Goal: Use online tool/utility: Utilize a website feature to perform a specific function

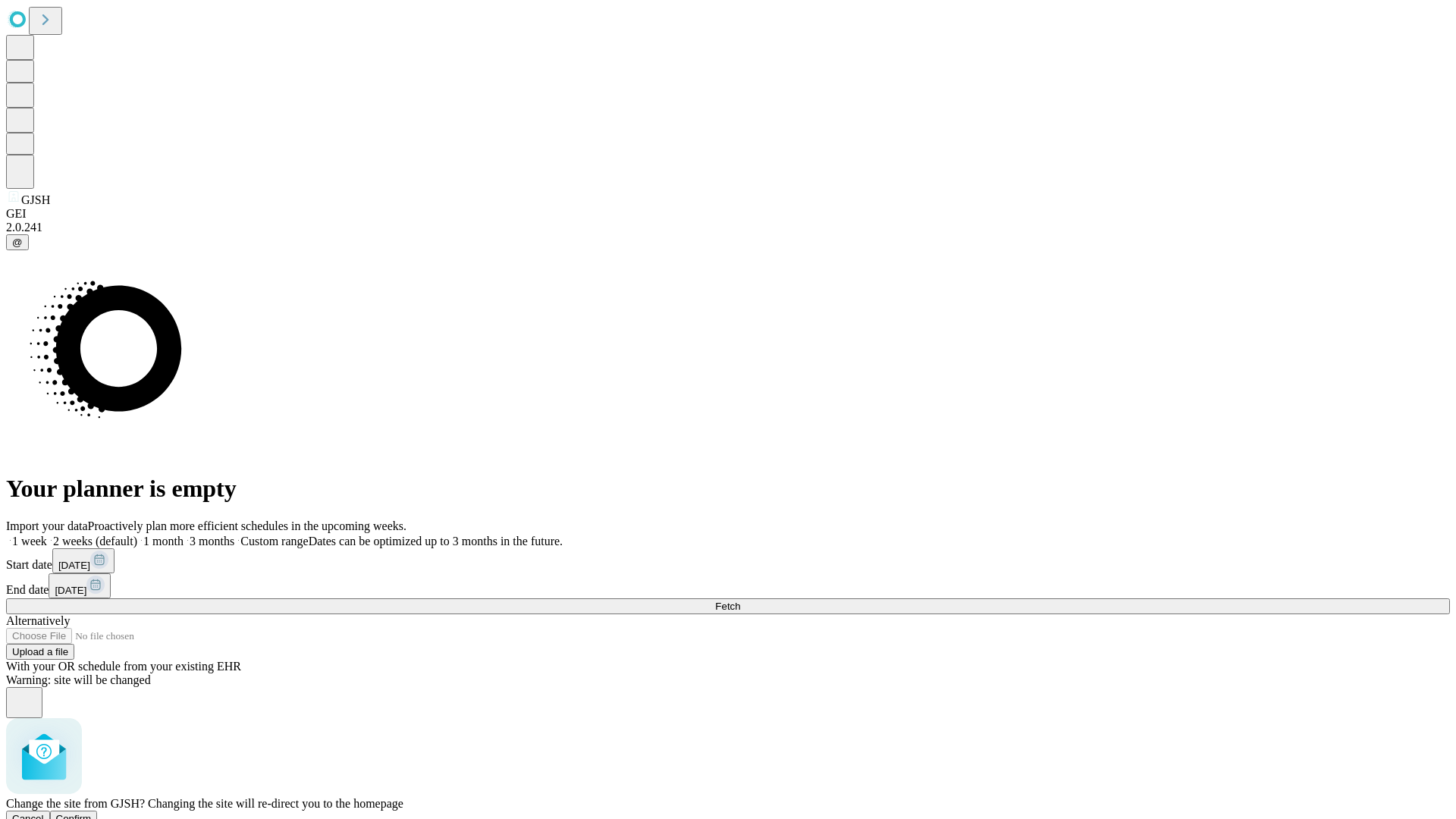
click at [92, 813] on span "Confirm" at bounding box center [74, 818] width 35 height 12
click at [47, 534] on label "1 week" at bounding box center [26, 541] width 41 height 13
click at [740, 601] on span "Fetch" at bounding box center [727, 606] width 25 height 12
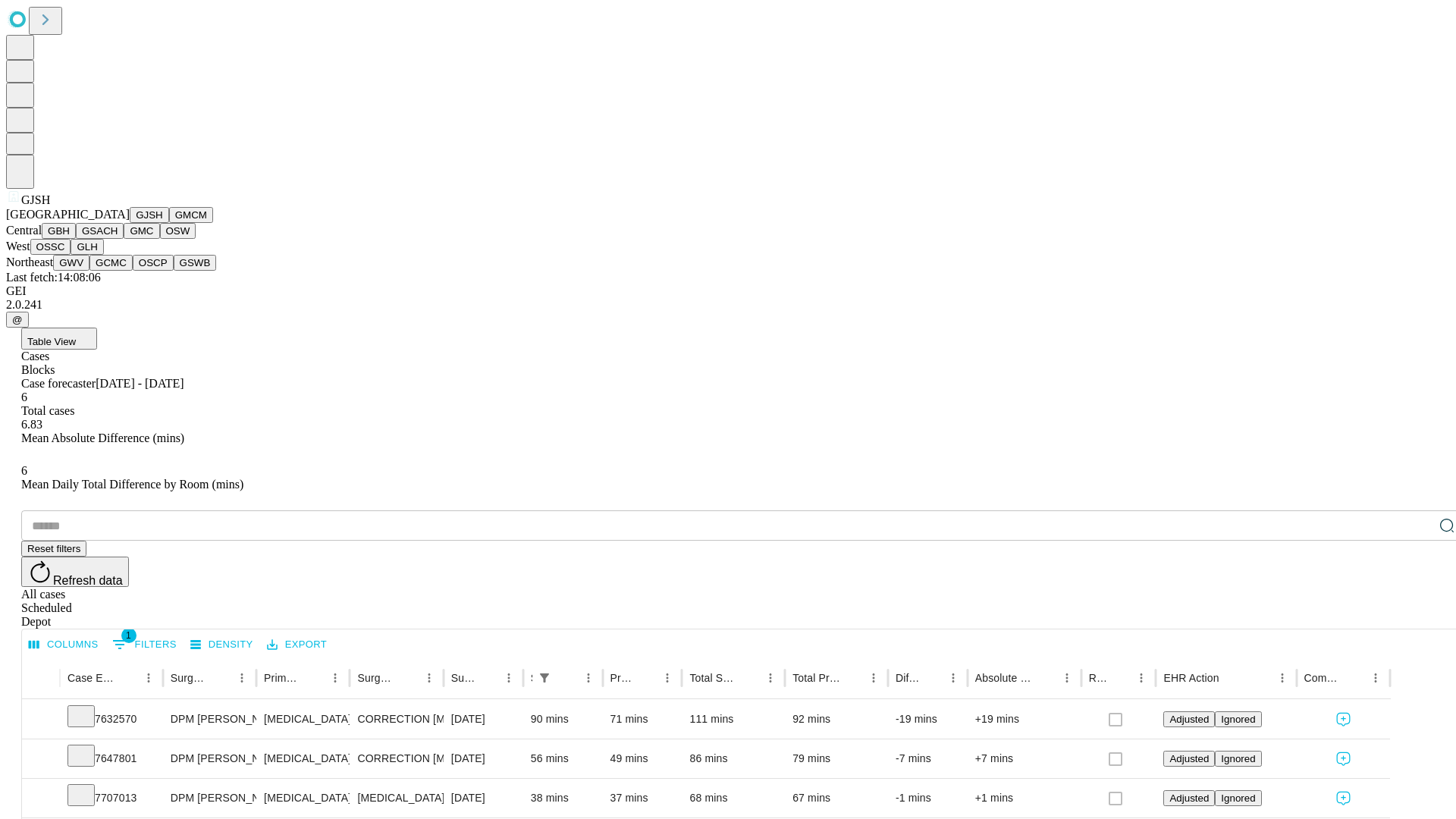
click at [169, 223] on button "GMCM" at bounding box center [190, 214] width 44 height 16
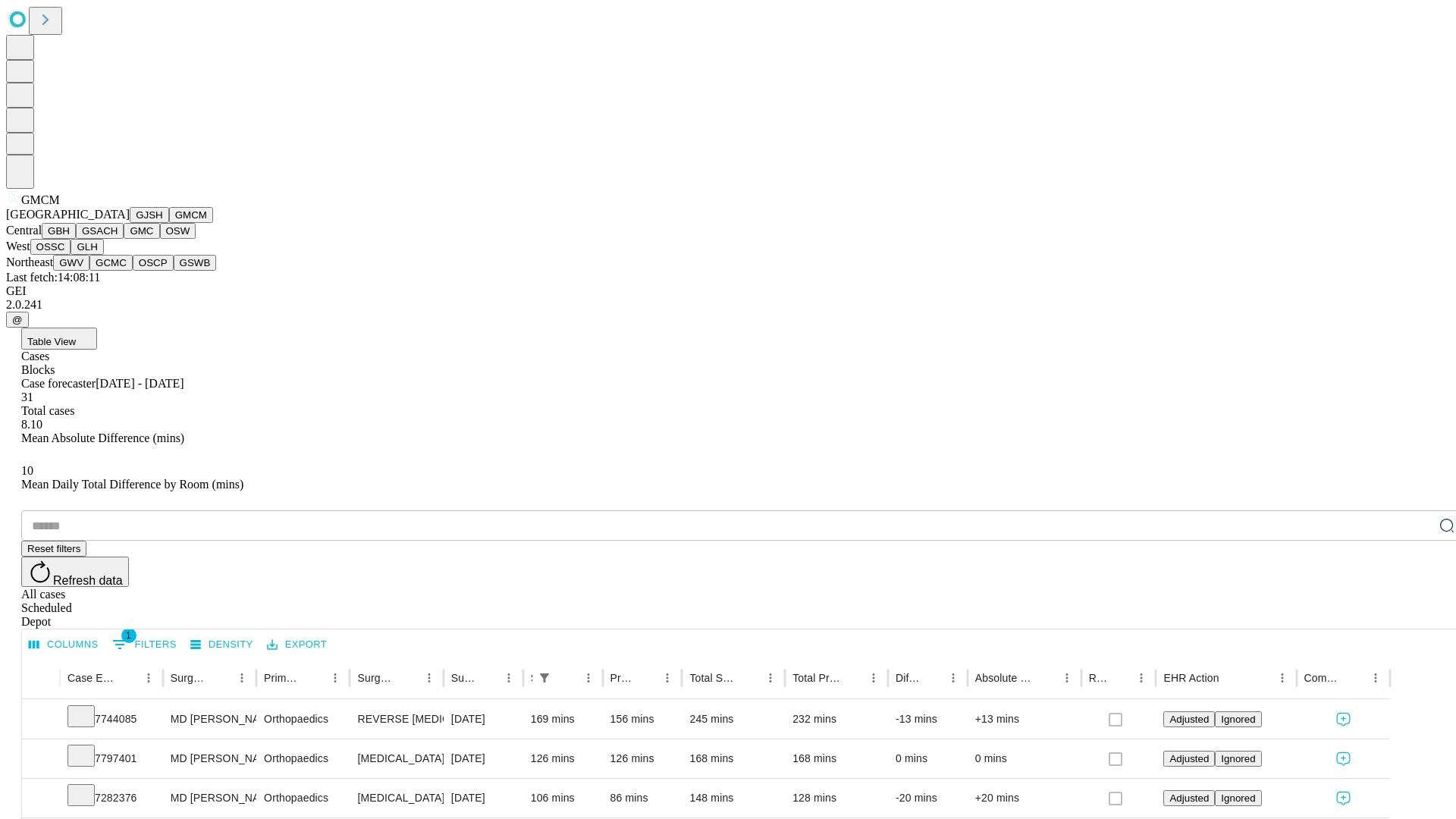
click at [76, 239] on button "GBH" at bounding box center [59, 231] width 34 height 16
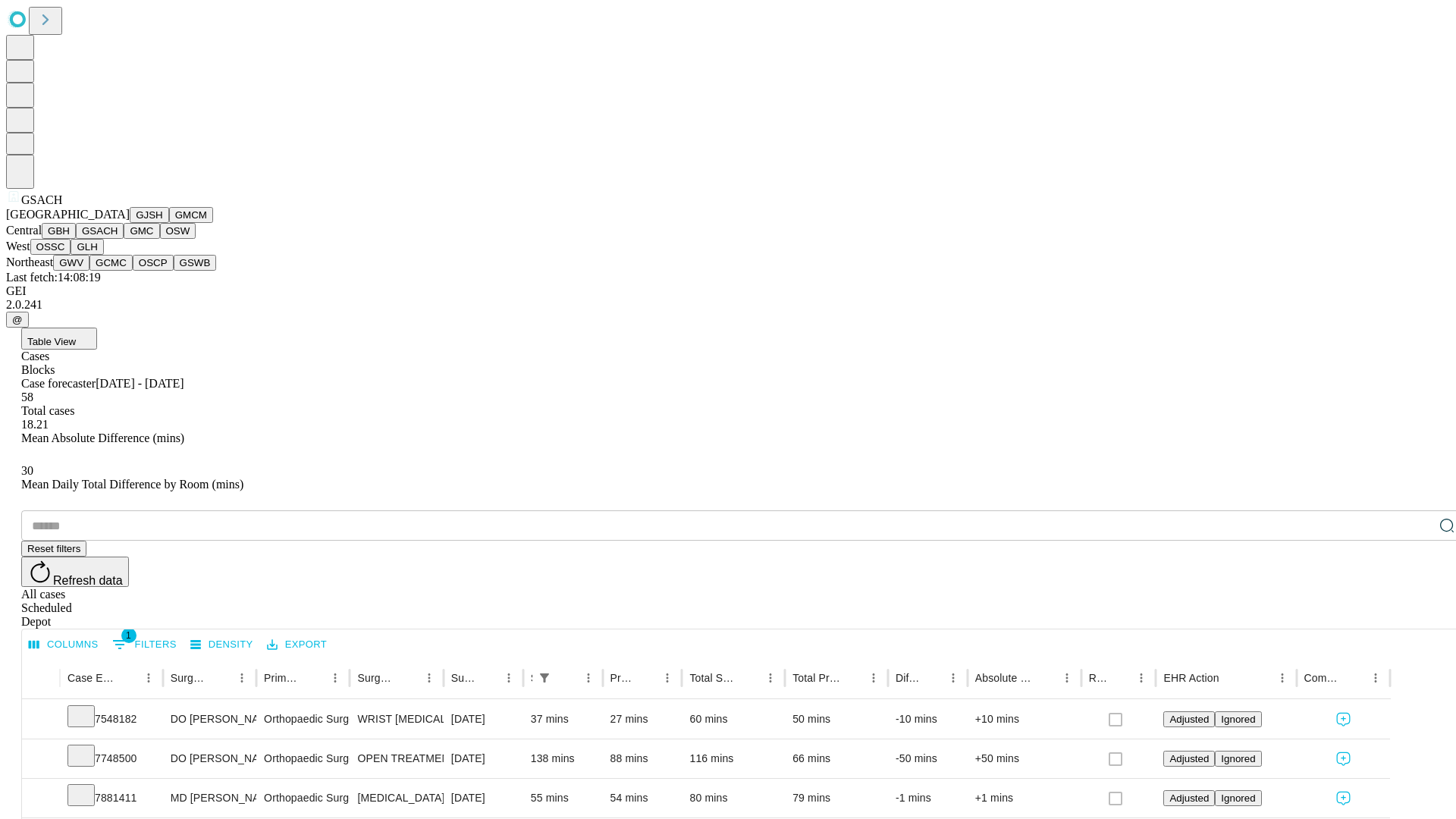
click at [123, 239] on button "GMC" at bounding box center [141, 231] width 35 height 16
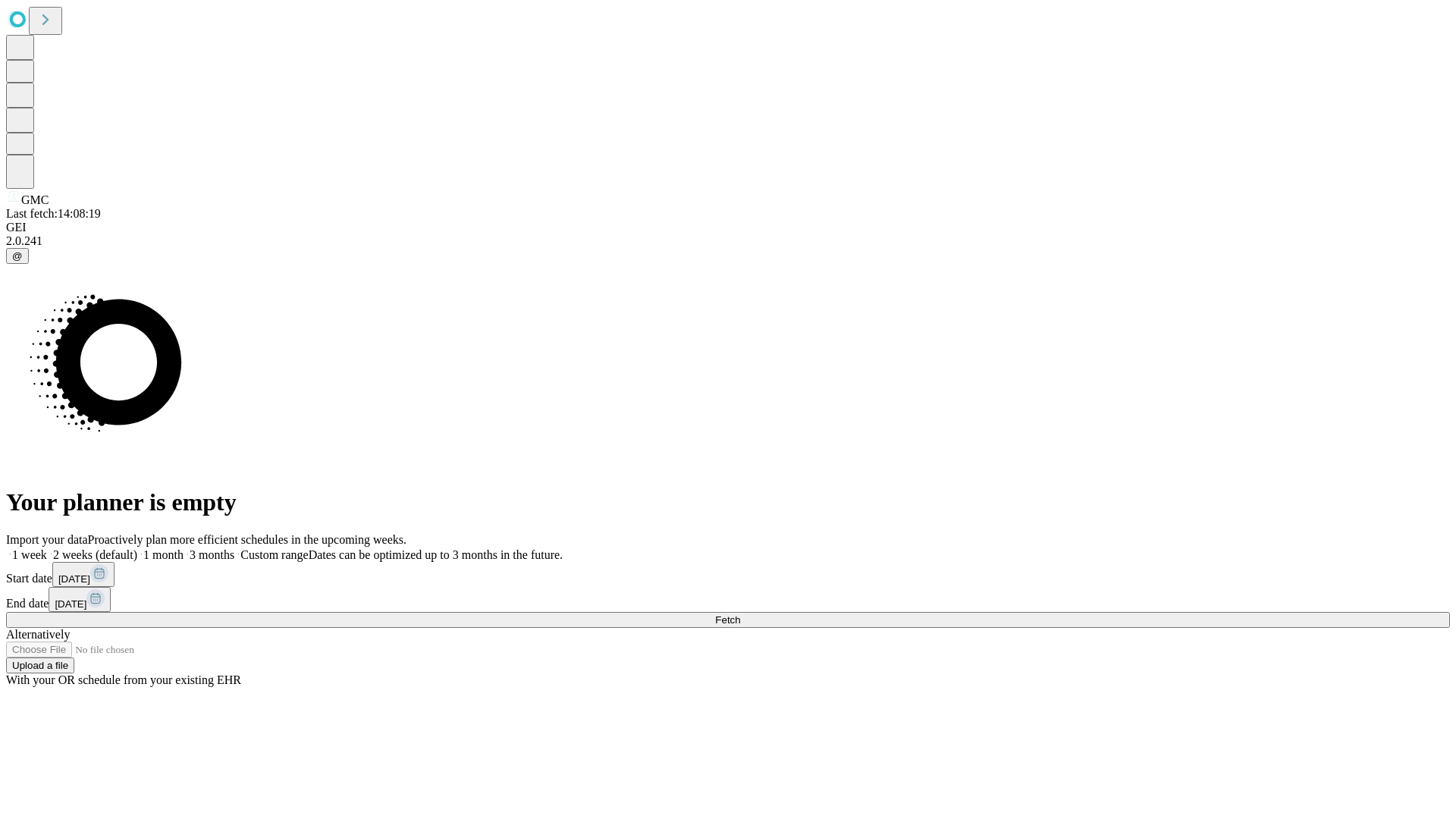
click at [47, 548] on label "1 week" at bounding box center [26, 554] width 41 height 13
click at [740, 614] on span "Fetch" at bounding box center [727, 619] width 25 height 12
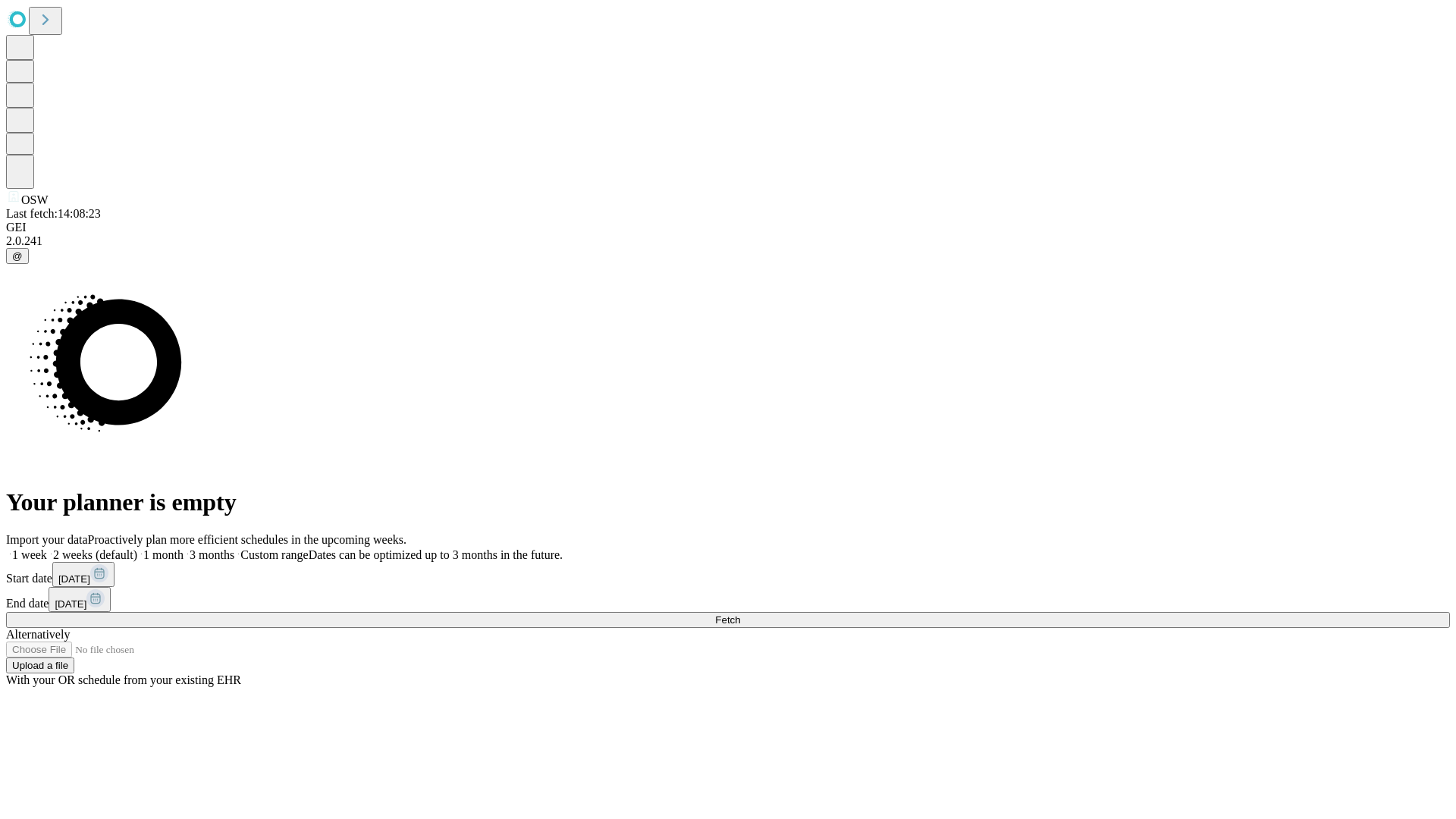
click at [47, 548] on label "1 week" at bounding box center [26, 554] width 41 height 13
click at [740, 614] on span "Fetch" at bounding box center [727, 619] width 25 height 12
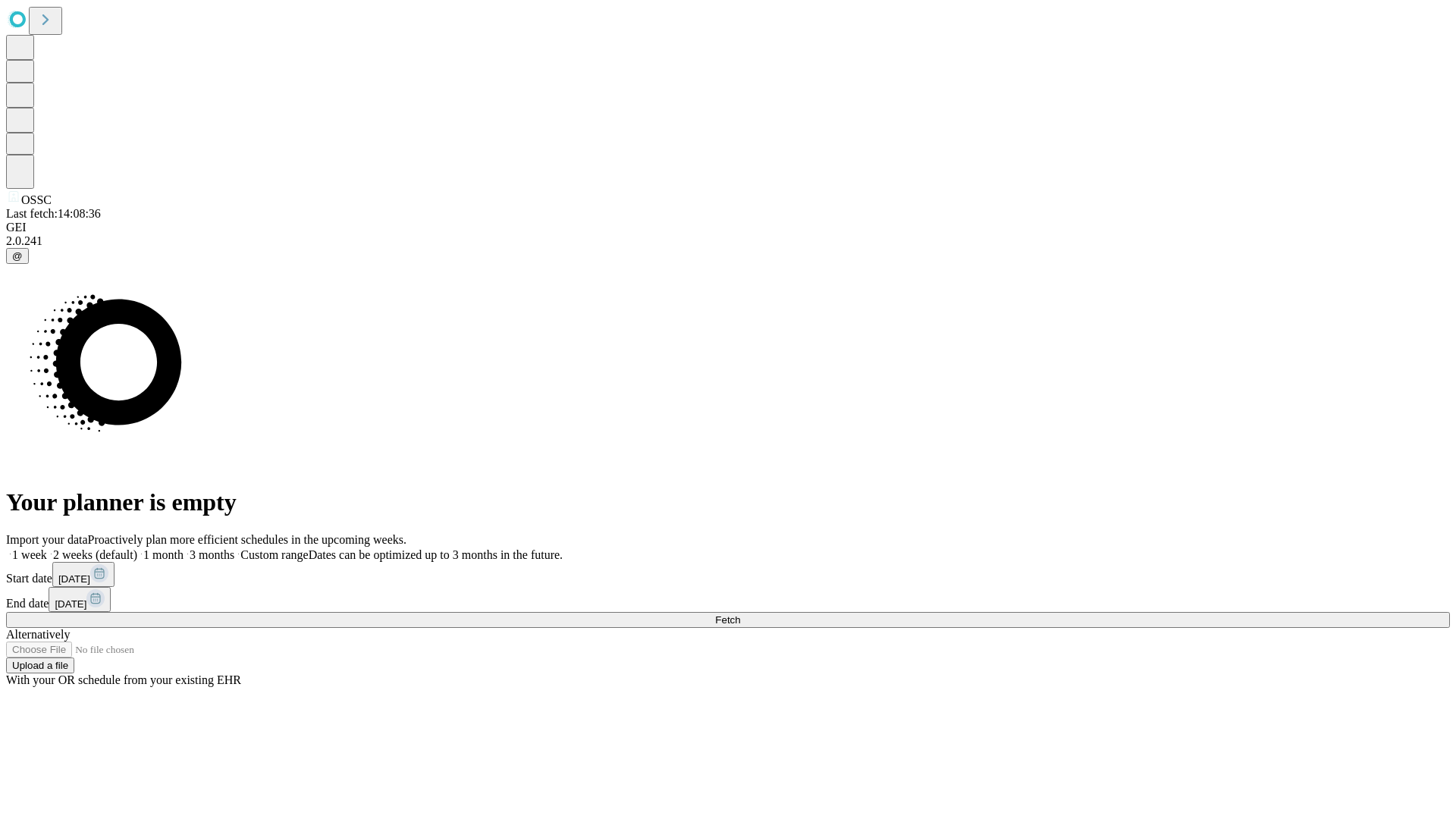
click at [47, 548] on label "1 week" at bounding box center [26, 554] width 41 height 13
click at [740, 614] on span "Fetch" at bounding box center [727, 619] width 25 height 12
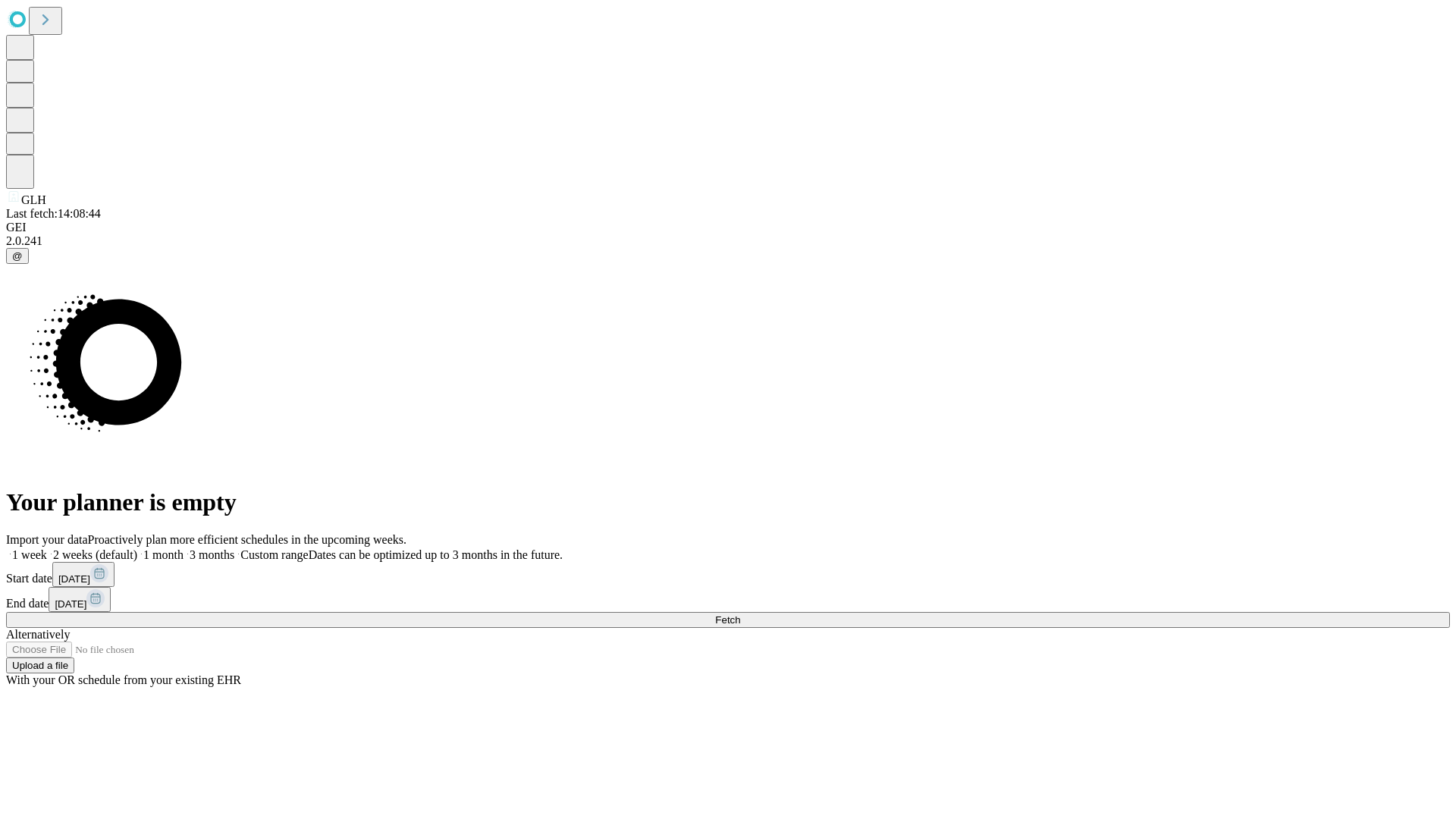
click at [47, 548] on label "1 week" at bounding box center [26, 554] width 41 height 13
click at [740, 614] on span "Fetch" at bounding box center [727, 619] width 25 height 12
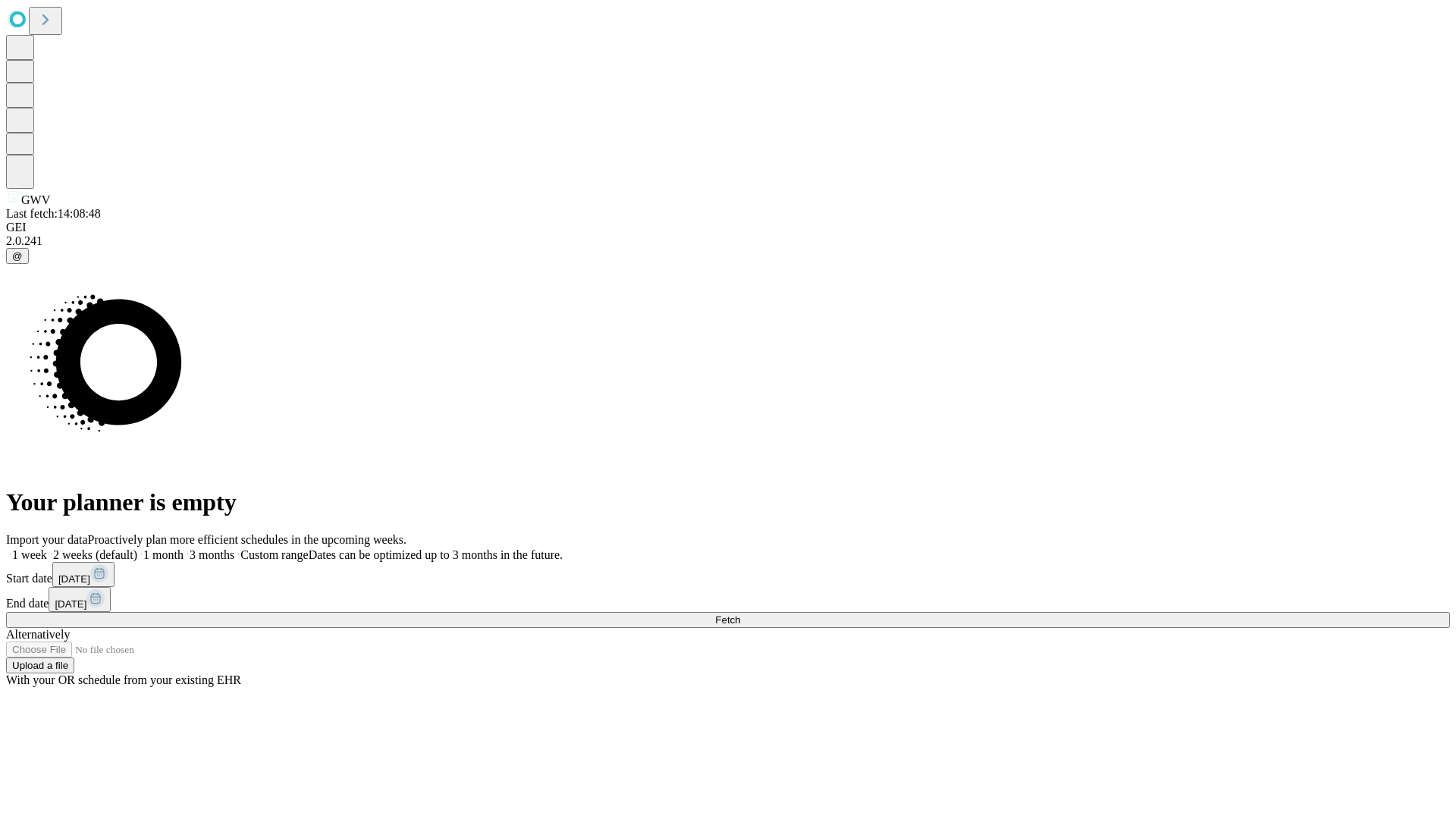
click at [47, 548] on label "1 week" at bounding box center [26, 554] width 41 height 13
click at [740, 614] on span "Fetch" at bounding box center [727, 619] width 25 height 12
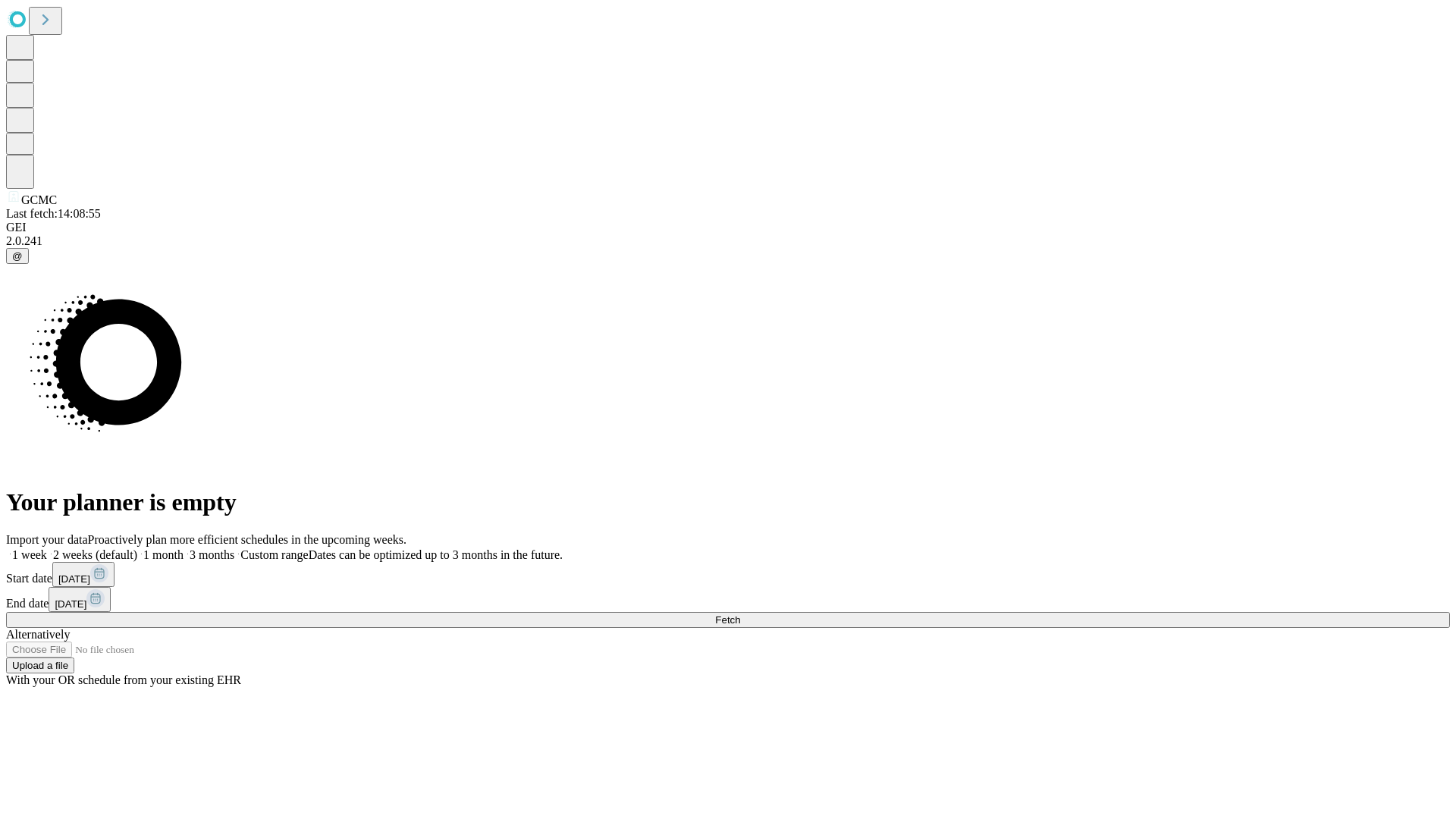
click at [47, 548] on label "1 week" at bounding box center [26, 554] width 41 height 13
click at [740, 614] on span "Fetch" at bounding box center [727, 619] width 25 height 12
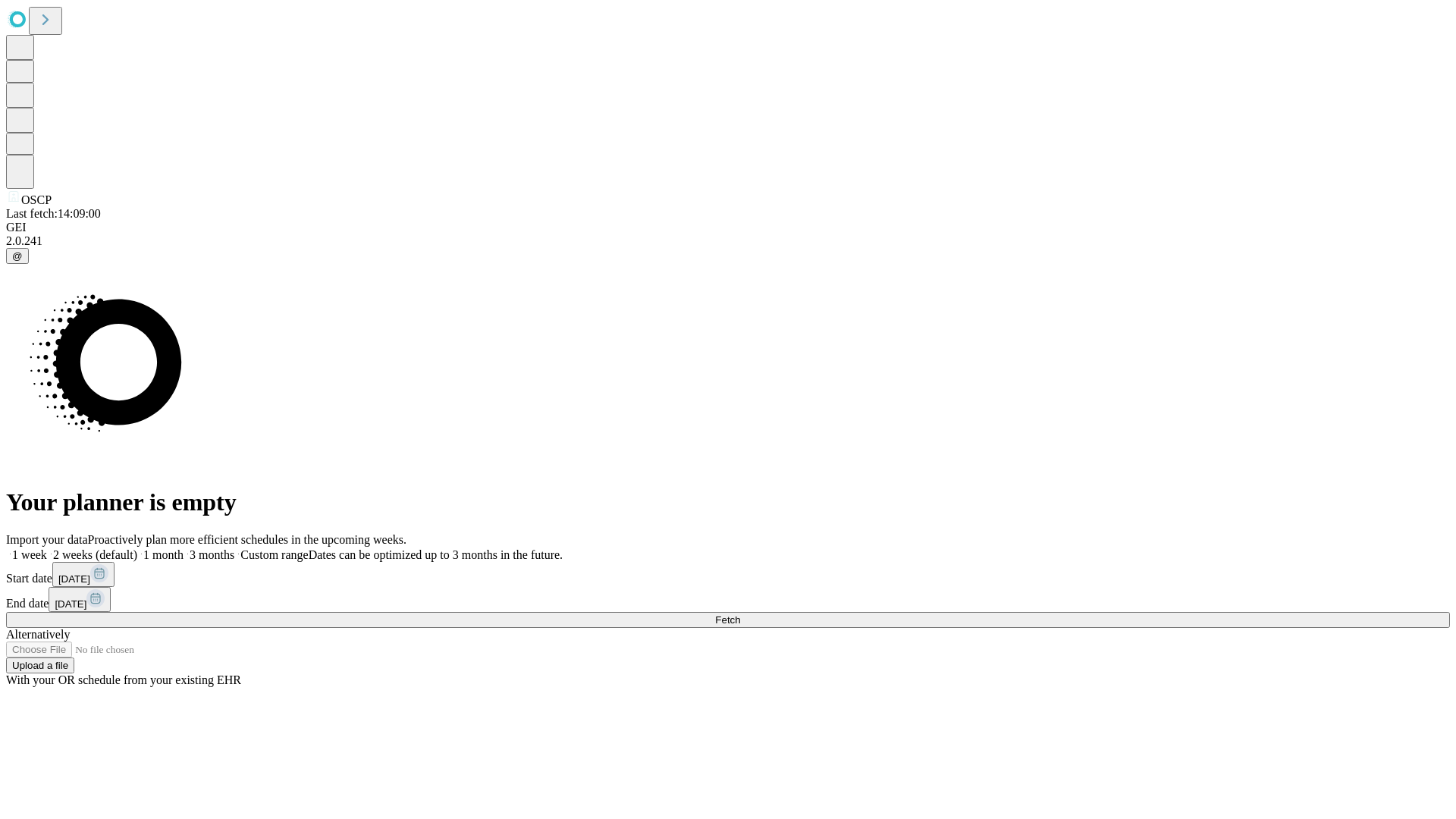
click at [47, 548] on label "1 week" at bounding box center [26, 554] width 41 height 13
click at [740, 614] on span "Fetch" at bounding box center [727, 619] width 25 height 12
